Goal: Task Accomplishment & Management: Use online tool/utility

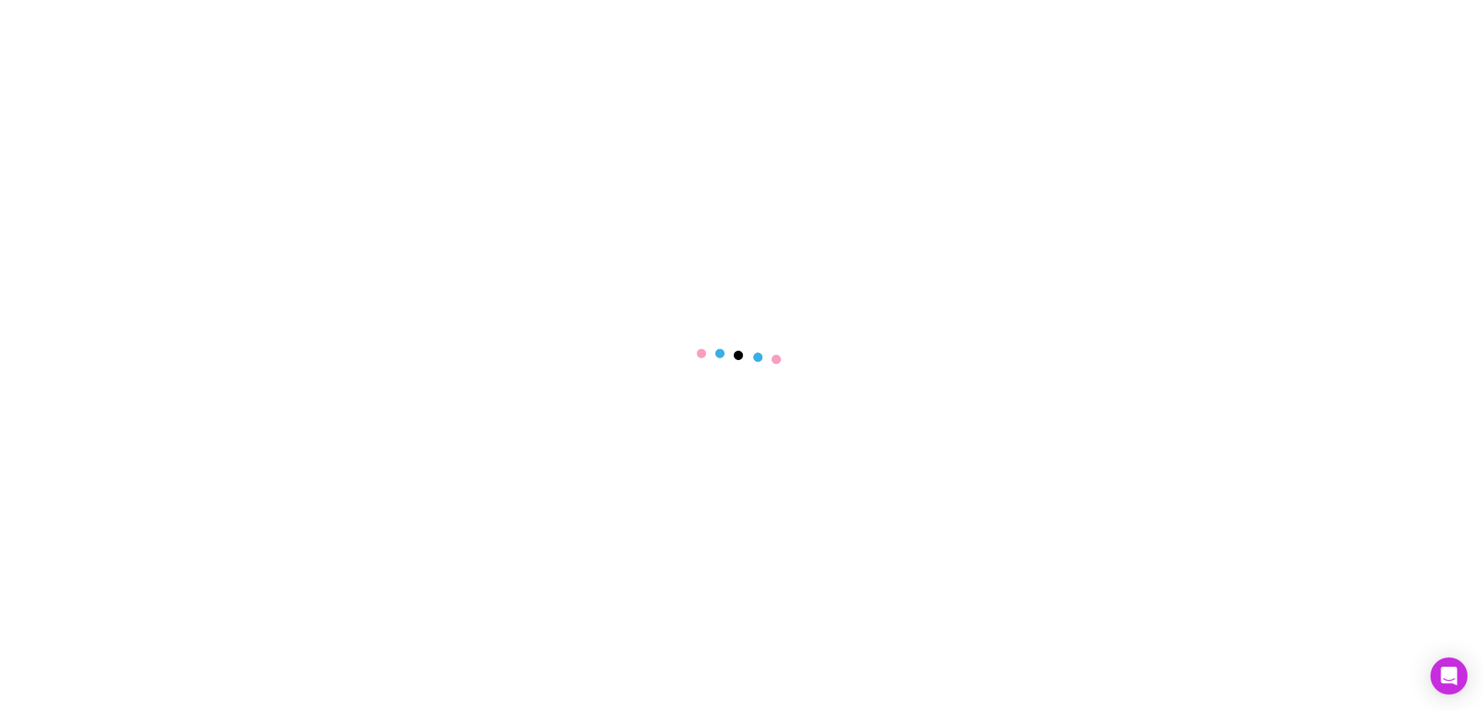
select select "****"
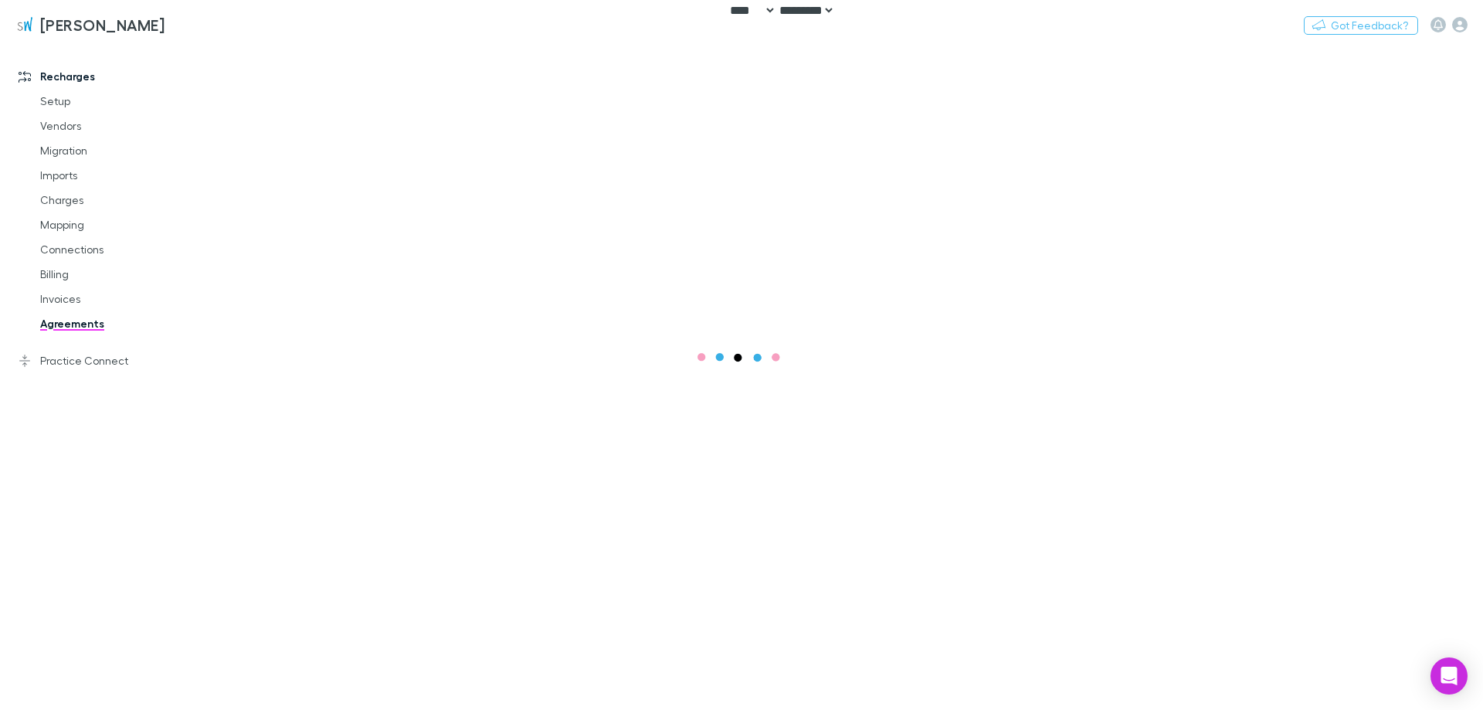
click at [790, 323] on main at bounding box center [841, 376] width 1283 height 667
click at [842, 278] on main at bounding box center [841, 376] width 1283 height 667
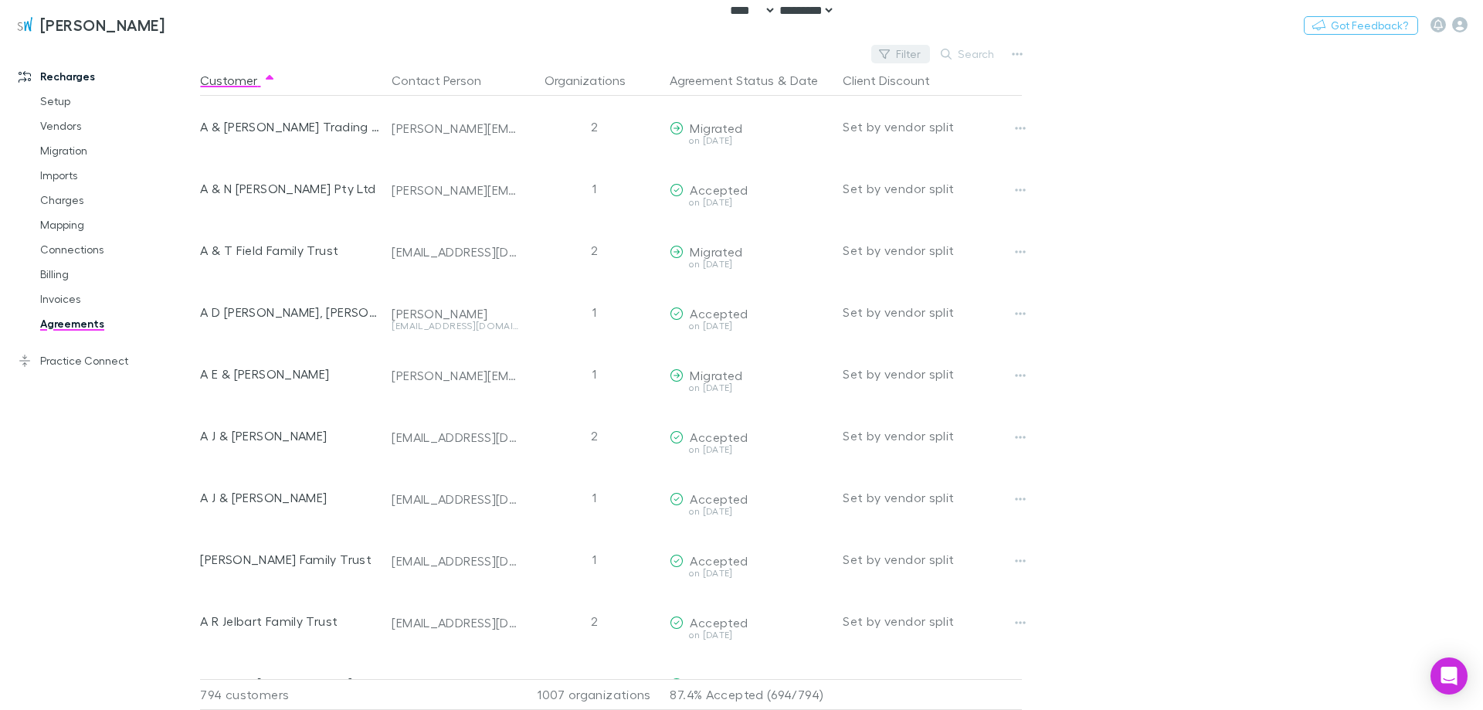
click at [889, 53] on icon "button" at bounding box center [884, 54] width 11 height 11
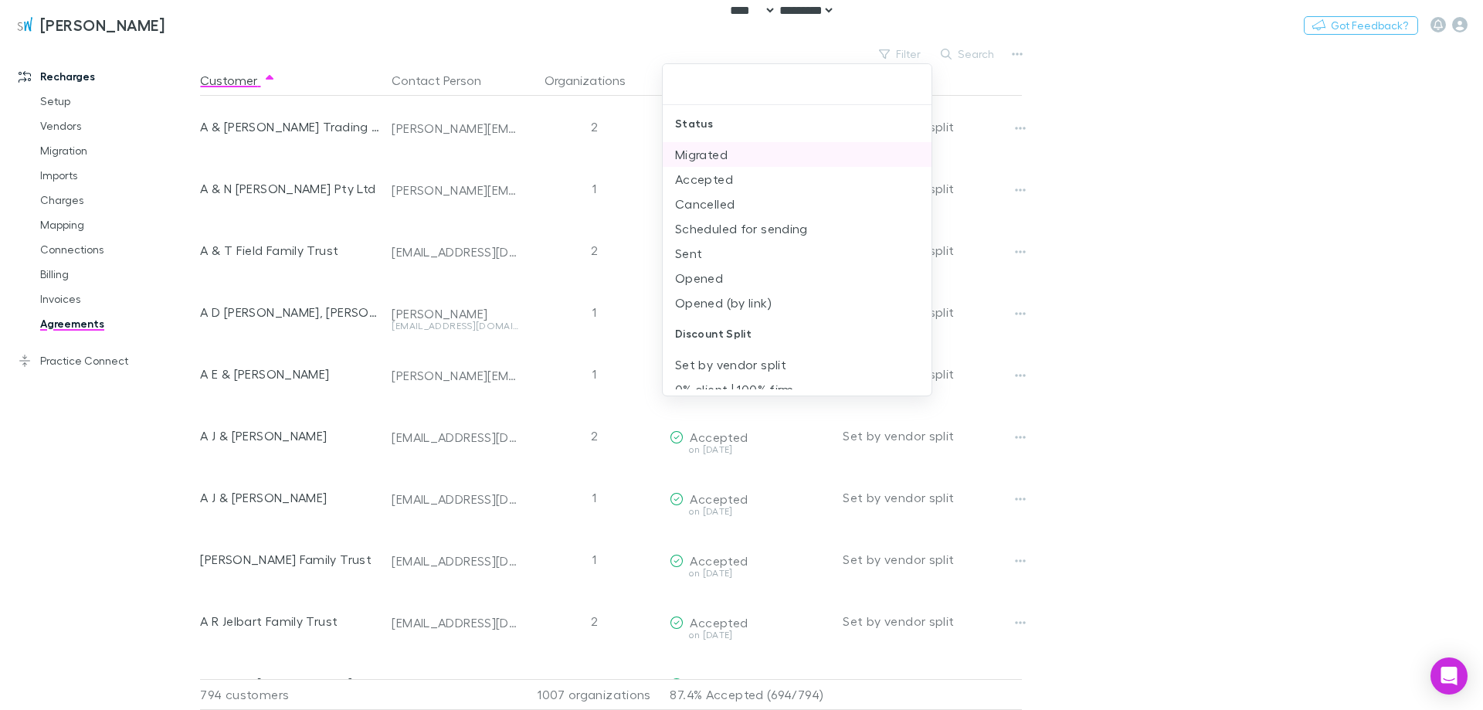
click at [815, 164] on li "Migrated" at bounding box center [797, 154] width 269 height 25
click at [815, 164] on li "Accepted" at bounding box center [797, 154] width 269 height 25
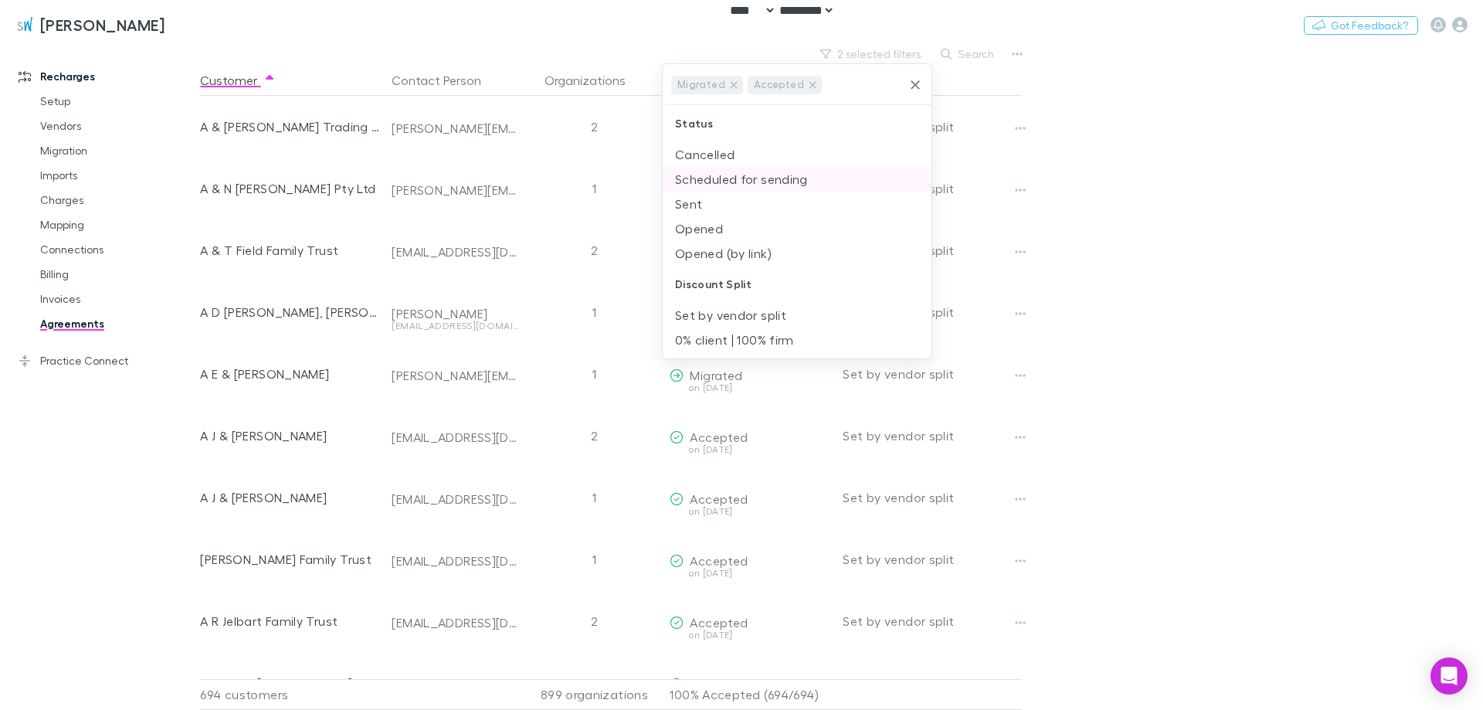
click at [803, 182] on li "Scheduled for sending" at bounding box center [797, 179] width 269 height 25
click at [793, 198] on li "Sent" at bounding box center [797, 202] width 269 height 25
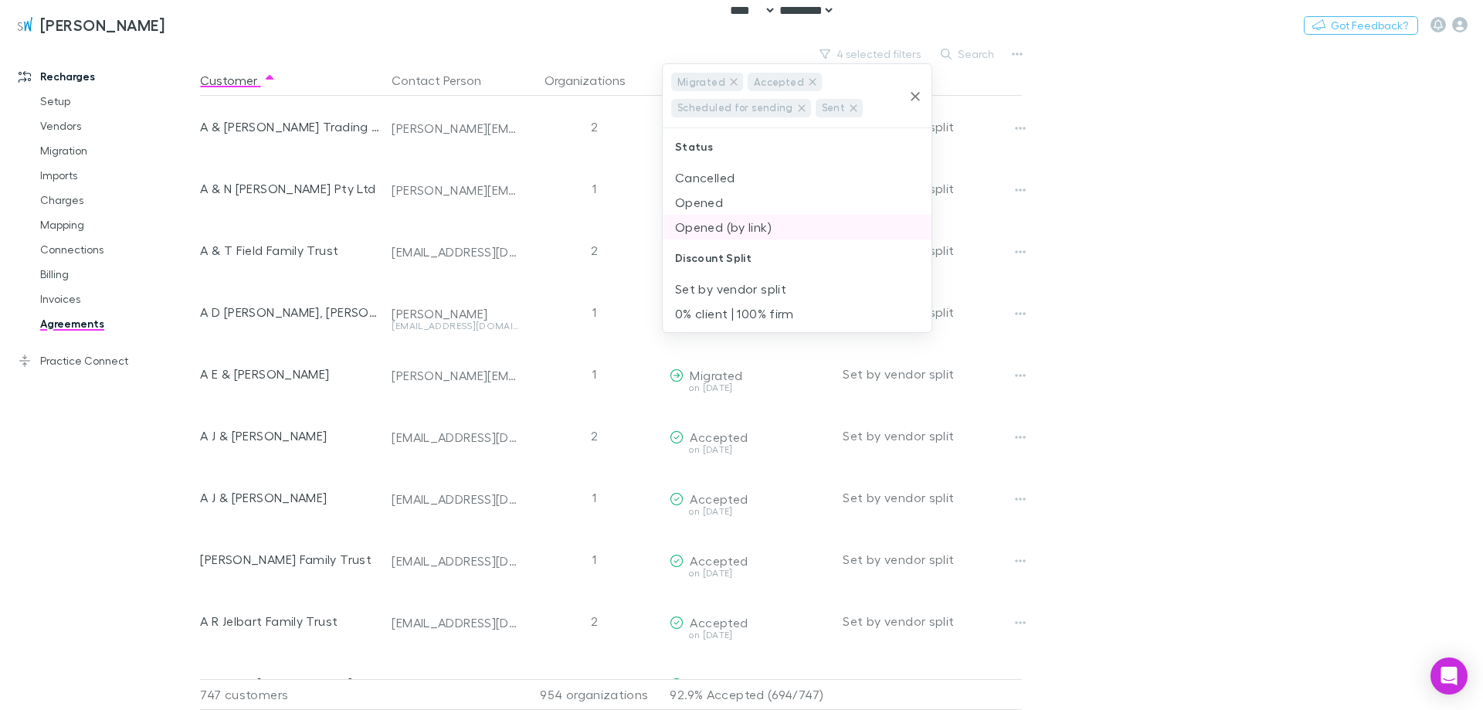
click at [787, 223] on li "Opened (by link)" at bounding box center [797, 227] width 269 height 25
click at [779, 221] on li "Opened" at bounding box center [797, 225] width 269 height 25
click at [1194, 238] on div at bounding box center [741, 355] width 1483 height 710
